Goal: Information Seeking & Learning: Stay updated

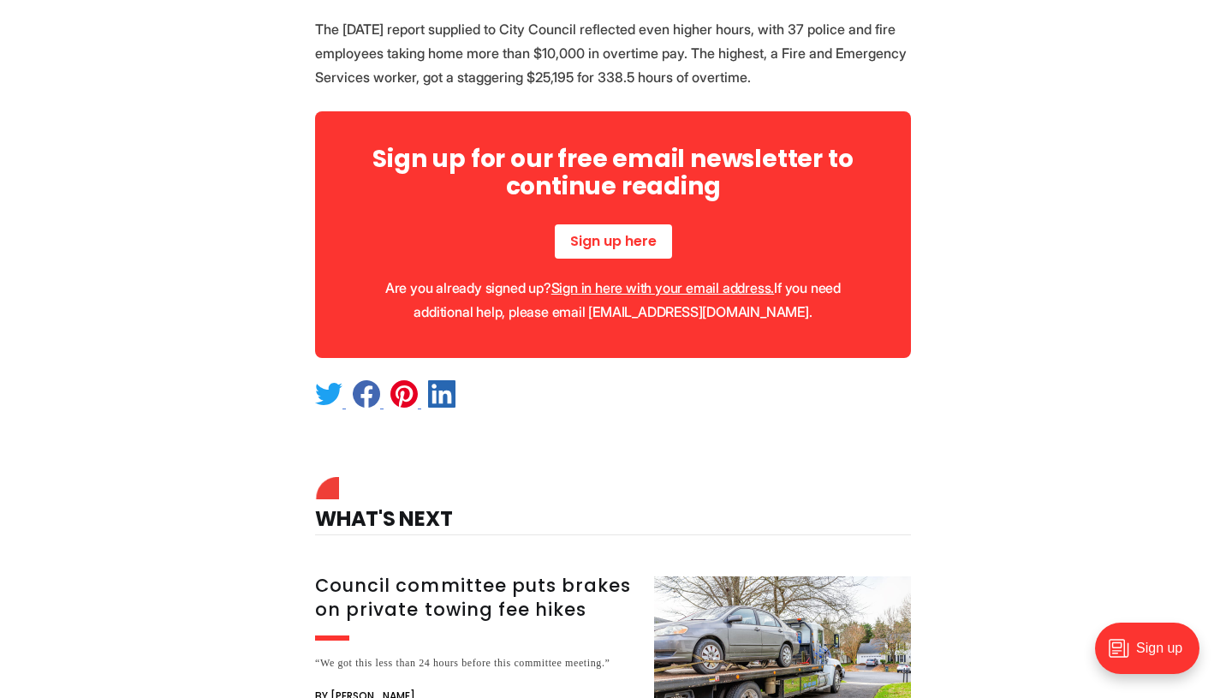
scroll to position [1276, 0]
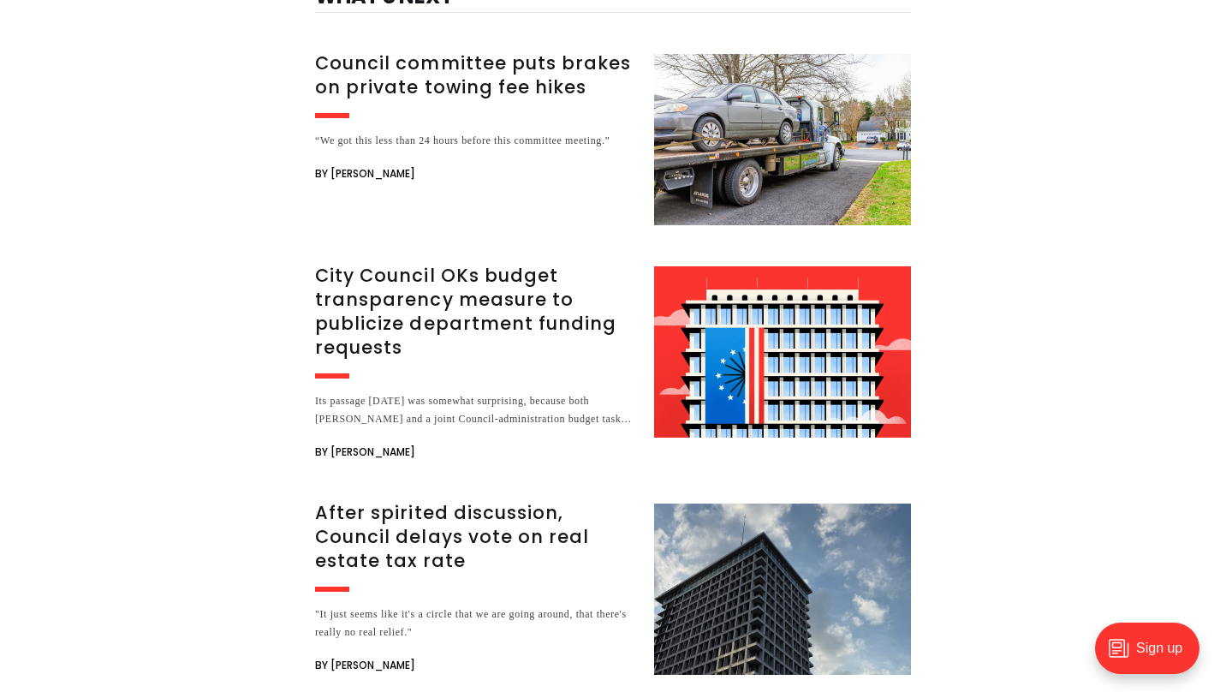
scroll to position [1798, 0]
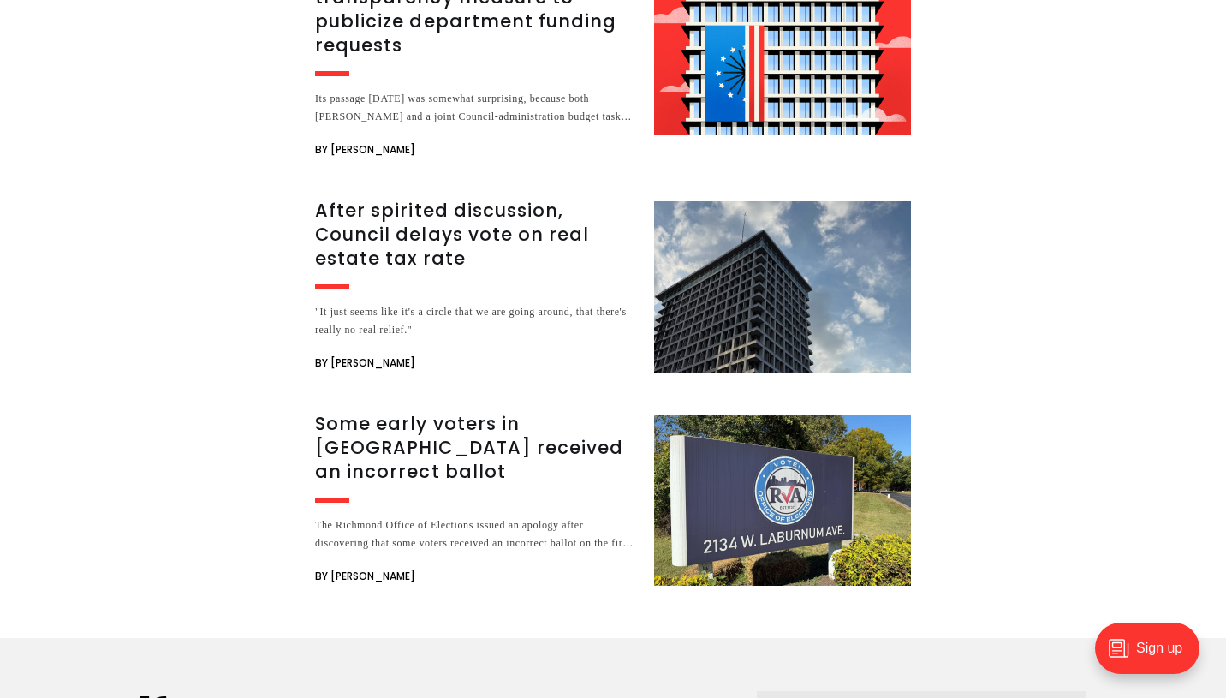
scroll to position [2098, 0]
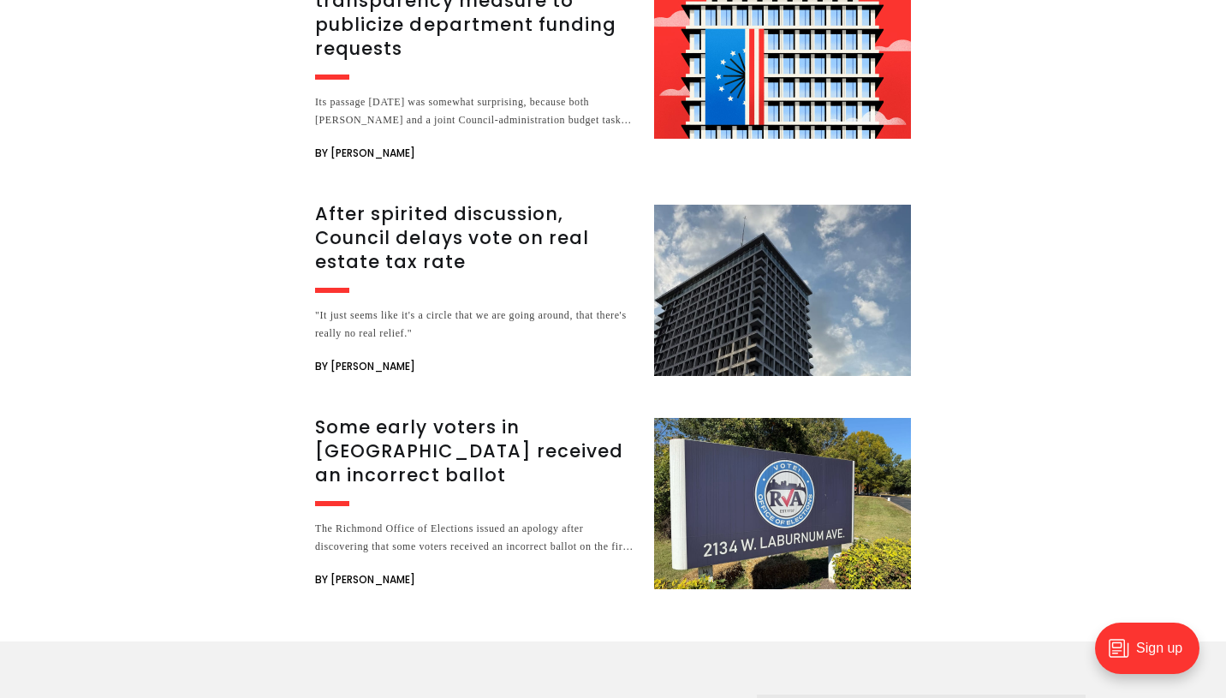
click at [461, 231] on h3 "After spirited discussion, Council delays vote on real estate tax rate" at bounding box center [474, 238] width 318 height 72
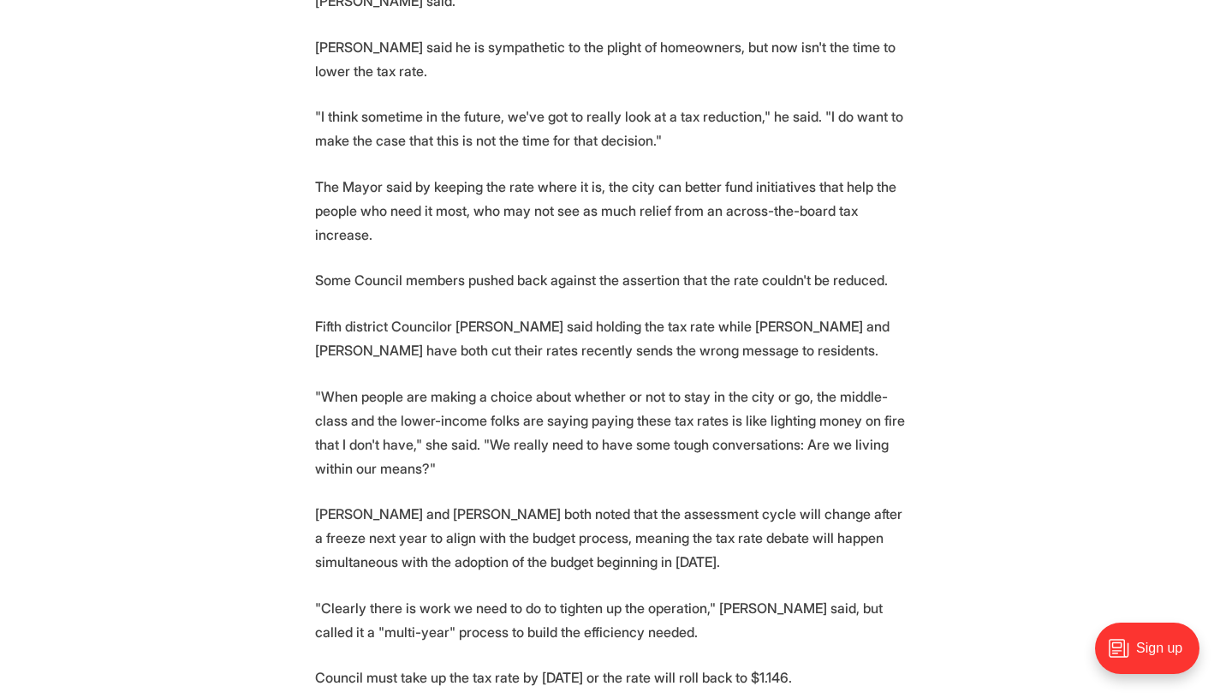
scroll to position [1209, 0]
